Goal: Task Accomplishment & Management: Manage account settings

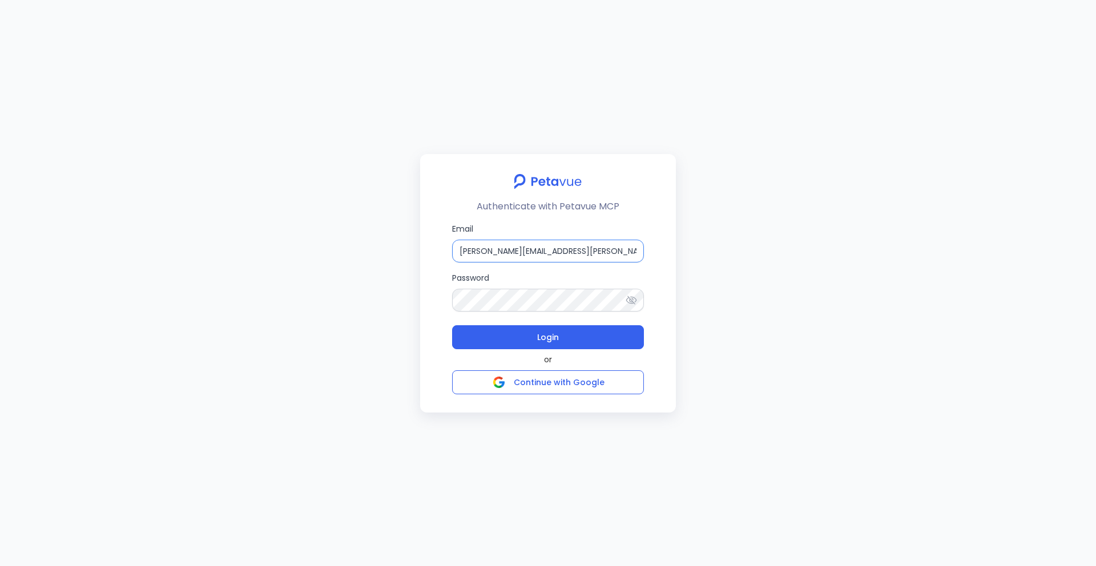
click at [491, 252] on input "rachel+kd@petavue.com" at bounding box center [548, 251] width 192 height 23
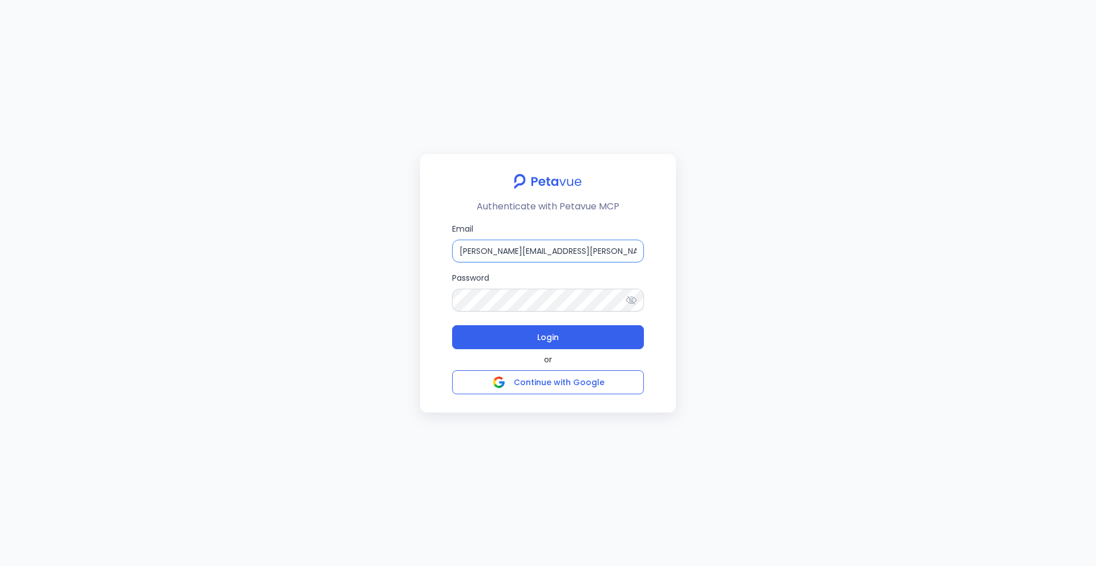
click at [491, 252] on input "rachel+kd@petavue.com" at bounding box center [548, 251] width 192 height 23
paste input "support+turingvuestag"
type input "[EMAIL_ADDRESS][DOMAIN_NAME]"
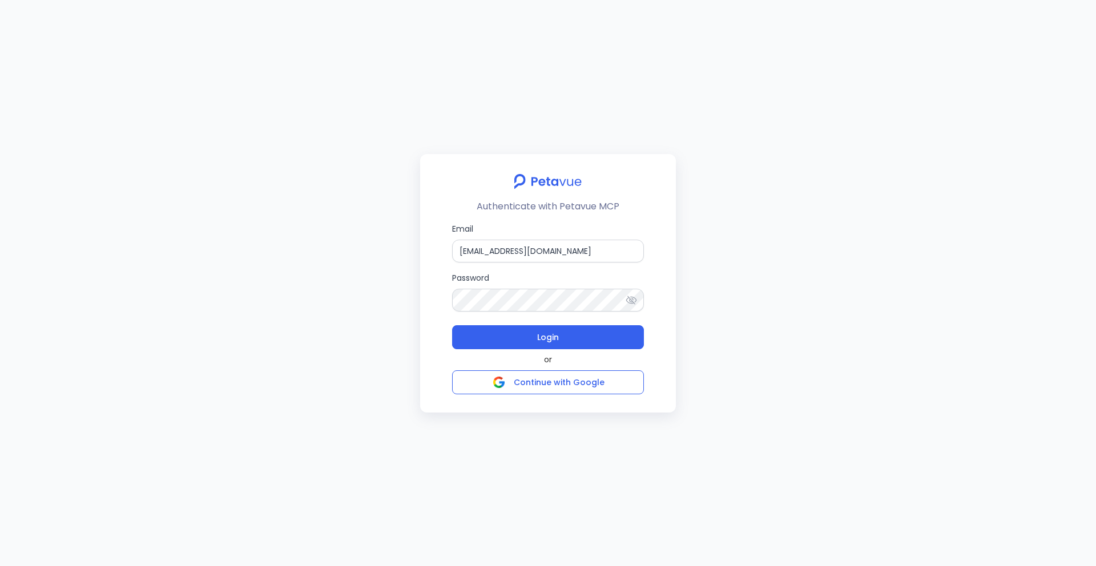
click at [633, 303] on icon at bounding box center [631, 300] width 11 height 9
click at [579, 341] on button "Login" at bounding box center [548, 337] width 192 height 24
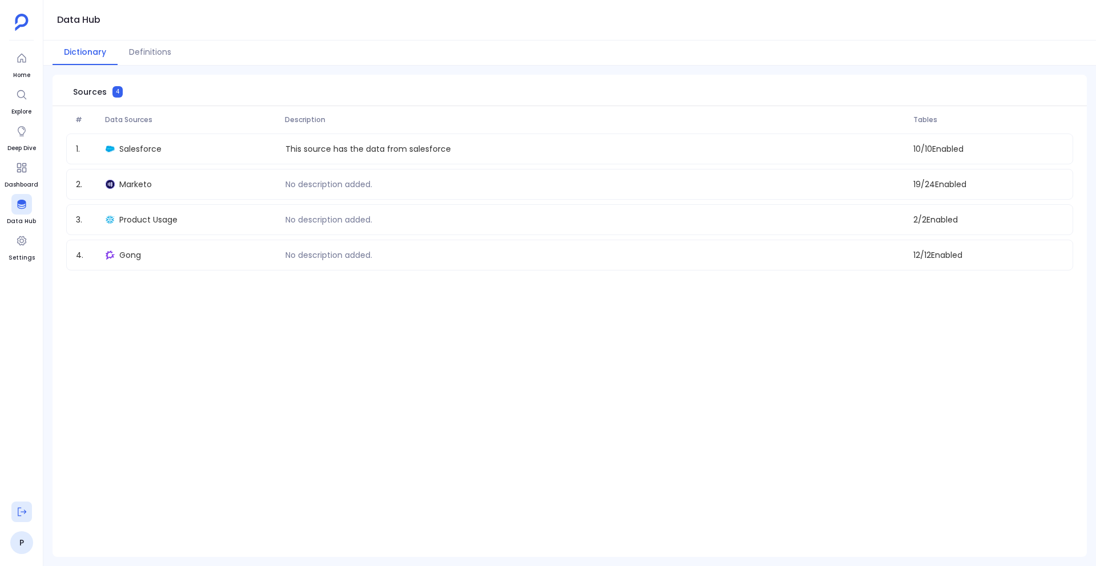
click at [30, 511] on button at bounding box center [21, 512] width 21 height 21
click at [30, 511] on li at bounding box center [21, 512] width 21 height 21
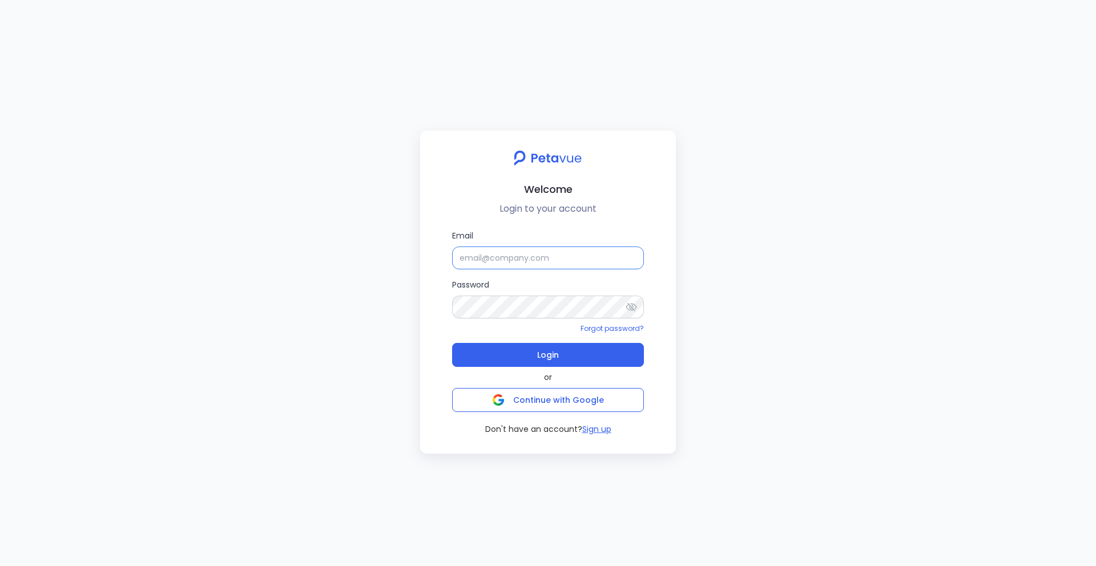
type input "[EMAIL_ADDRESS][DOMAIN_NAME]"
click at [557, 352] on span "Login" at bounding box center [548, 355] width 22 height 16
